Goal: Transaction & Acquisition: Obtain resource

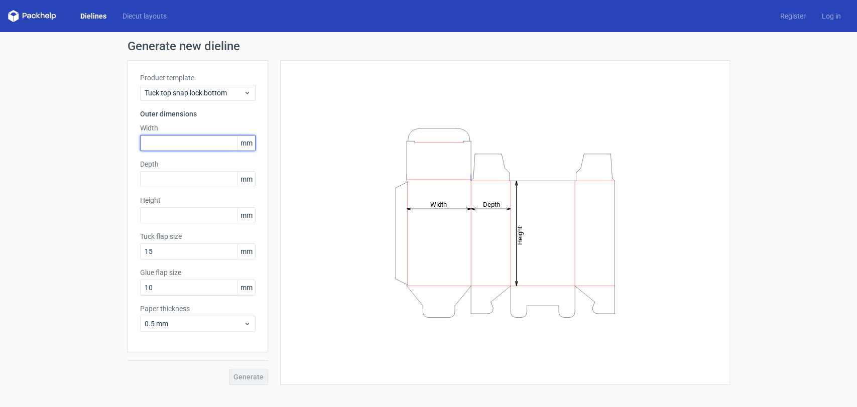
click at [187, 142] on input "text" at bounding box center [197, 143] width 115 height 16
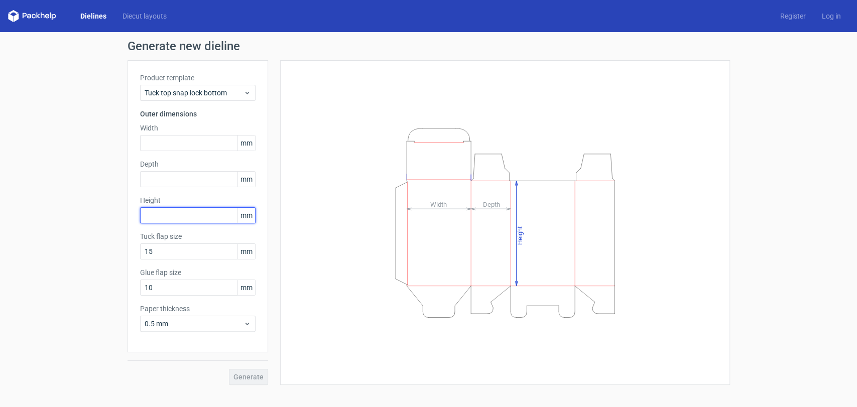
click at [176, 214] on input "text" at bounding box center [197, 215] width 115 height 16
type input "160"
click at [177, 173] on input "text" at bounding box center [197, 179] width 115 height 16
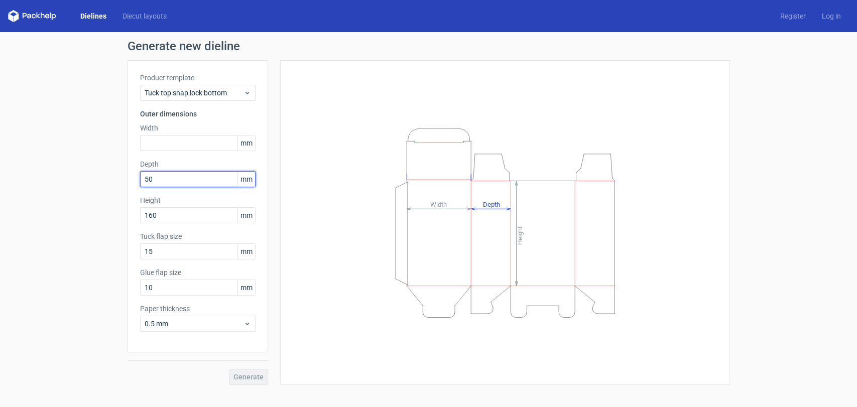
type input "50"
type input "80"
click at [249, 382] on button "Generate" at bounding box center [248, 377] width 39 height 16
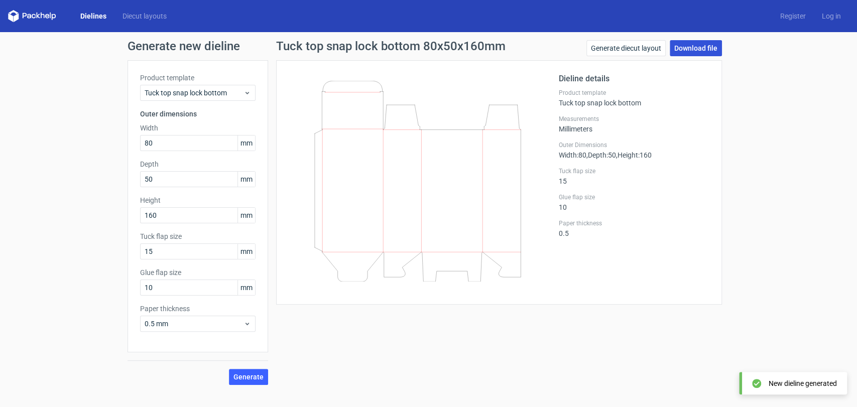
click at [699, 52] on link "Download file" at bounding box center [696, 48] width 52 height 16
click at [707, 45] on link "Download file" at bounding box center [696, 48] width 52 height 16
click at [685, 333] on div "Tuck top snap lock bottom 80x50x160mm Generate diecut layout Download file Diel…" at bounding box center [499, 212] width 462 height 345
click at [627, 49] on link "Generate diecut layout" at bounding box center [625, 48] width 79 height 16
click at [256, 380] on span "Generate" at bounding box center [248, 377] width 30 height 7
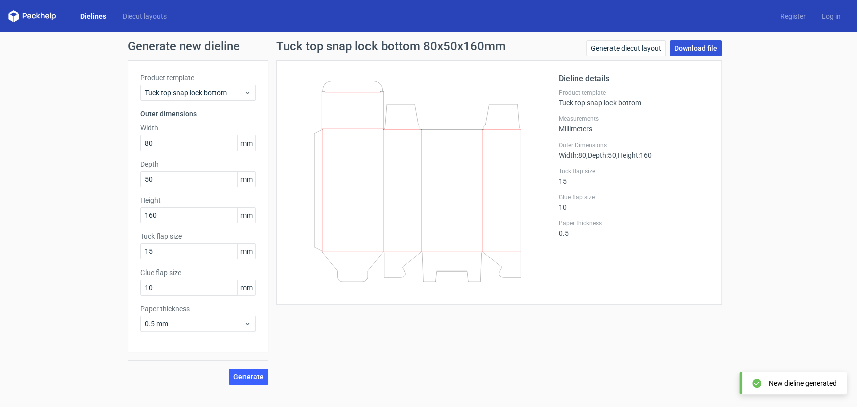
click at [695, 49] on link "Download file" at bounding box center [696, 48] width 52 height 16
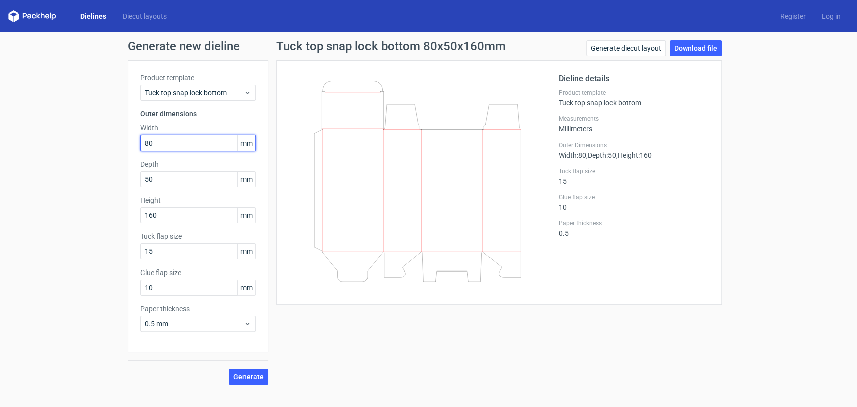
click at [184, 144] on input "80" at bounding box center [197, 143] width 115 height 16
